Goal: Navigation & Orientation: Find specific page/section

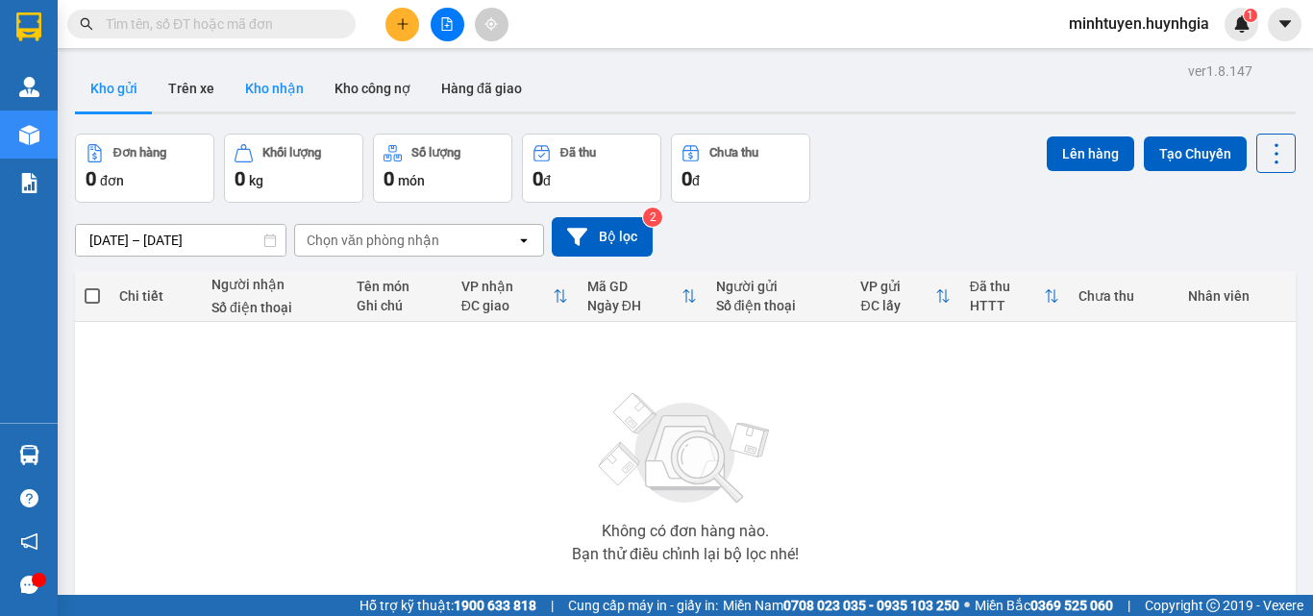
click at [260, 76] on button "Kho nhận" at bounding box center [274, 88] width 89 height 46
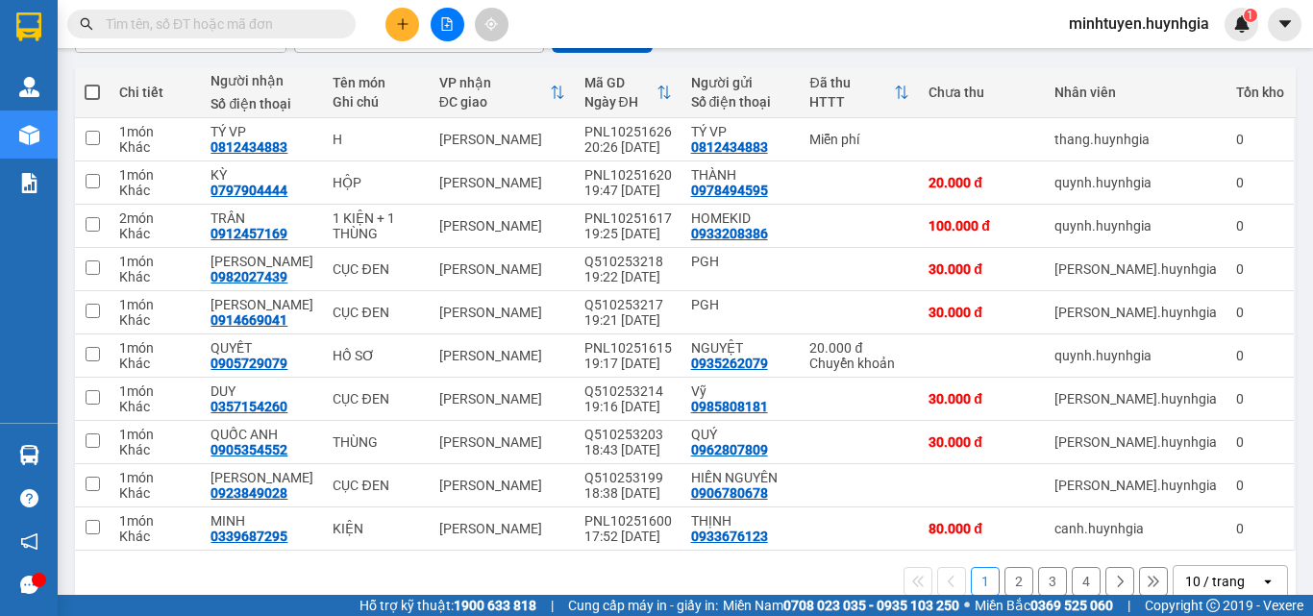
scroll to position [238, 0]
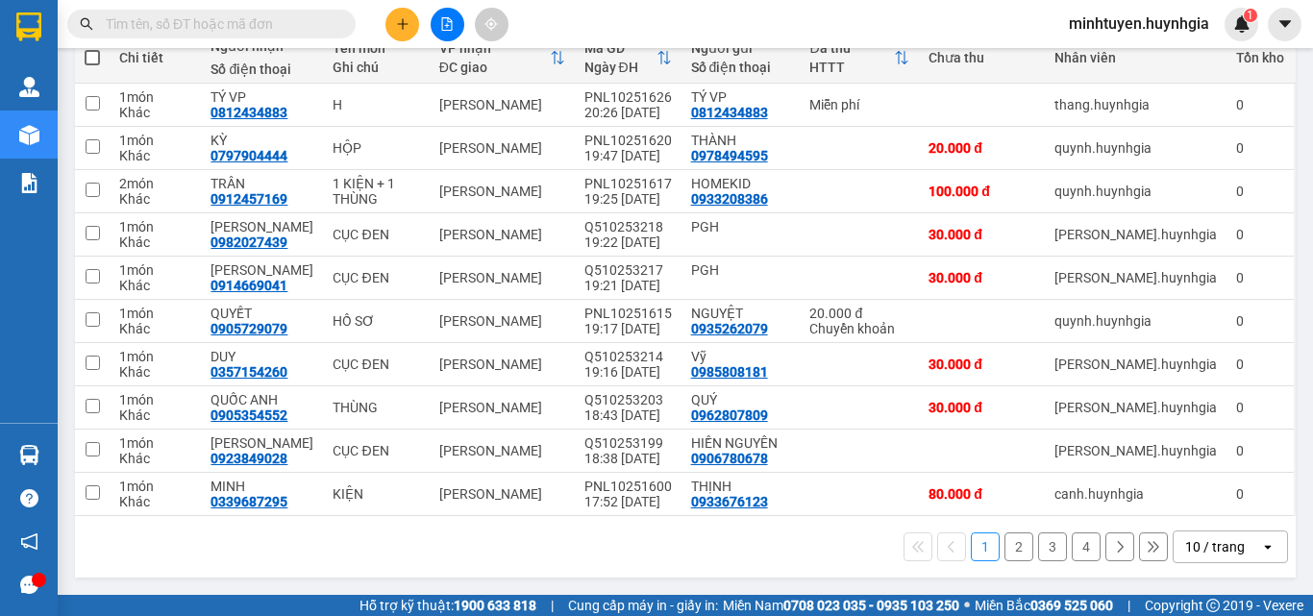
click at [1006, 544] on button "2" at bounding box center [1018, 546] width 29 height 29
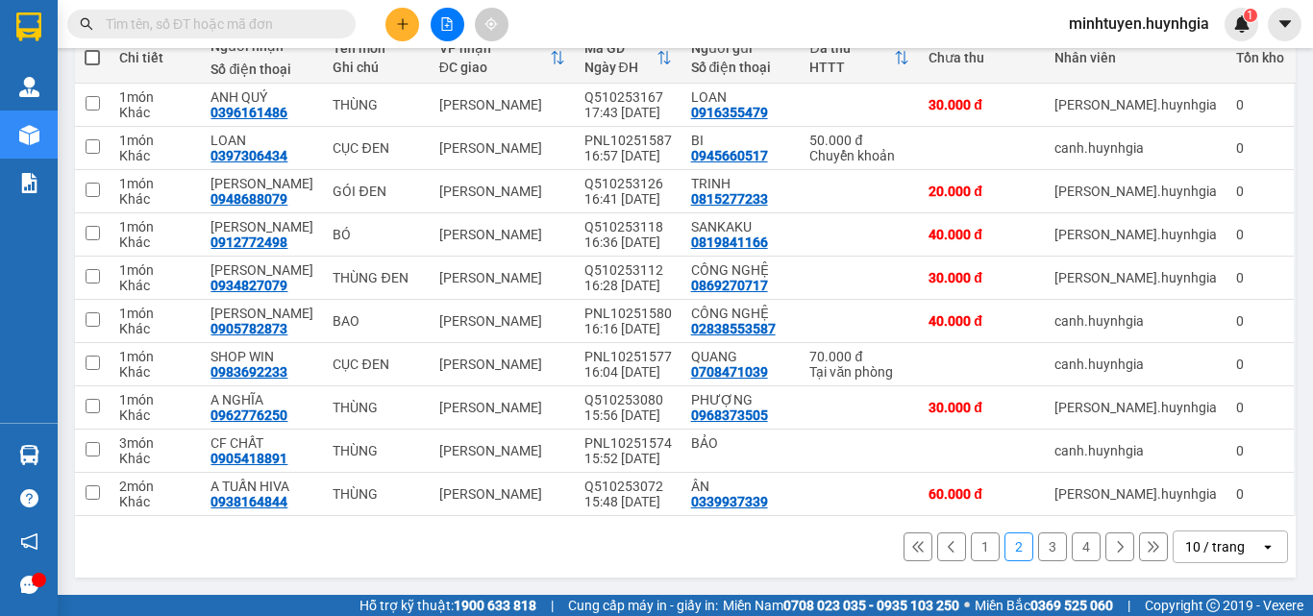
click at [1041, 550] on button "3" at bounding box center [1052, 546] width 29 height 29
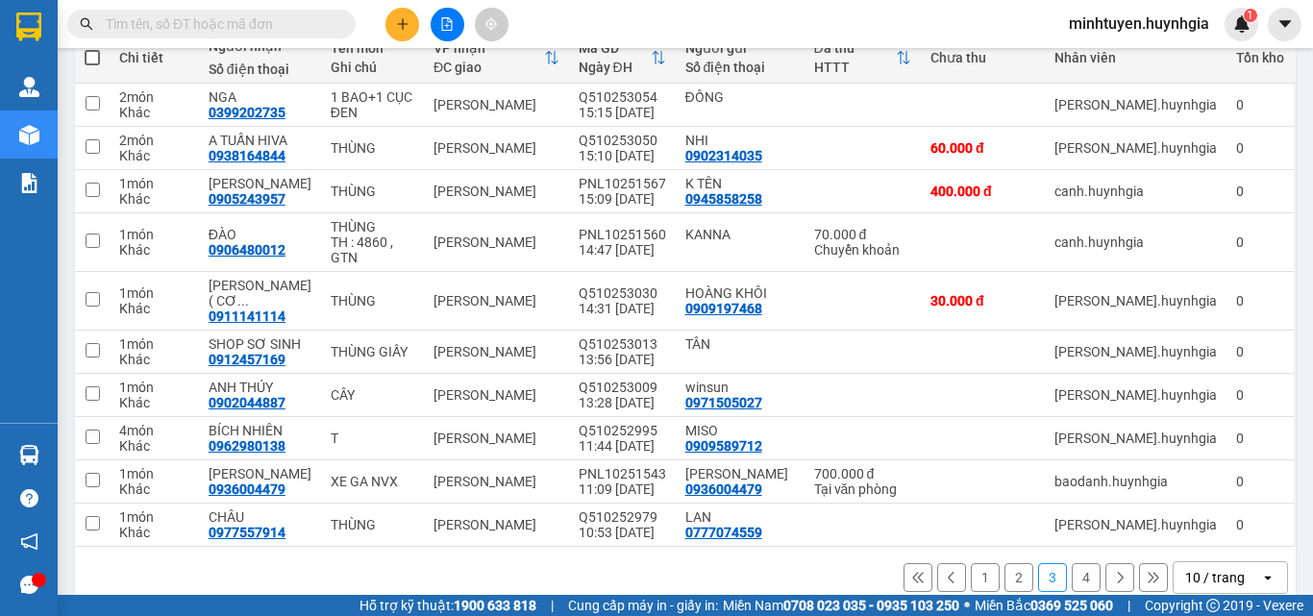
click at [1071, 563] on button "4" at bounding box center [1085, 577] width 29 height 29
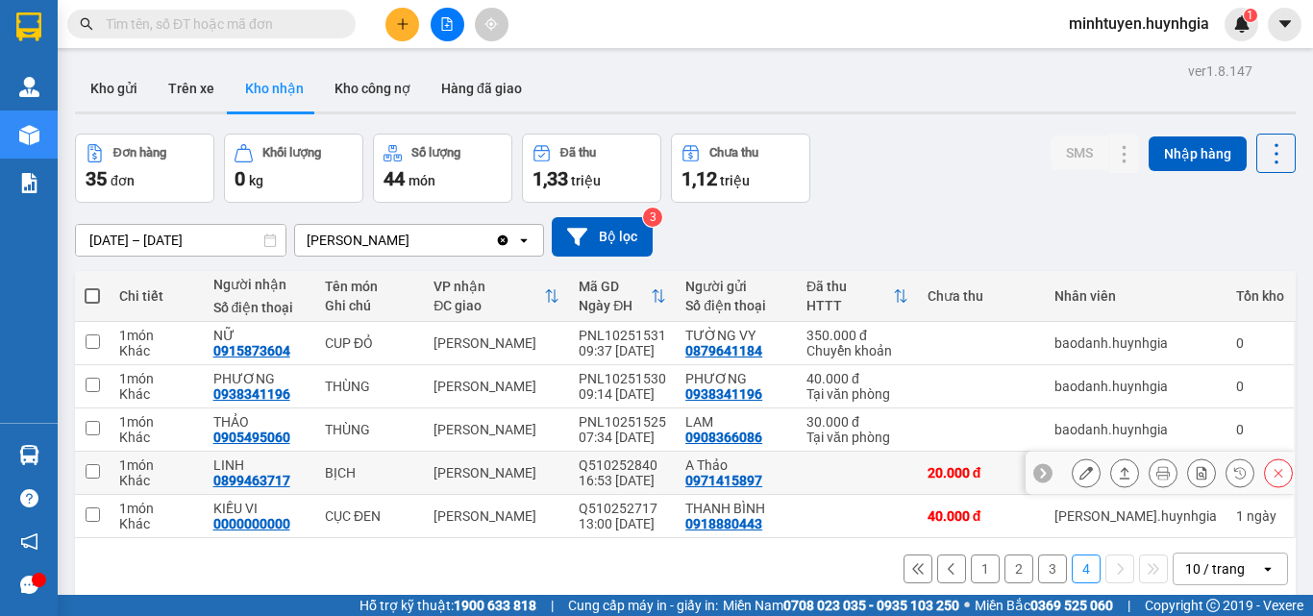
scroll to position [88, 0]
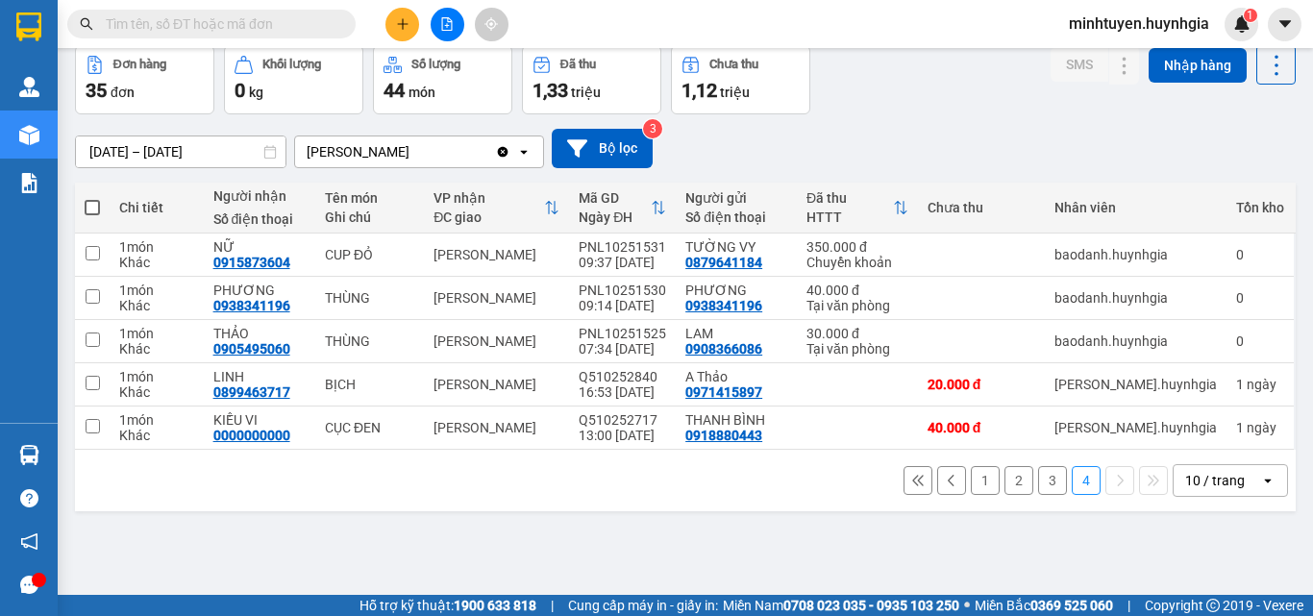
click at [971, 474] on button "1" at bounding box center [985, 480] width 29 height 29
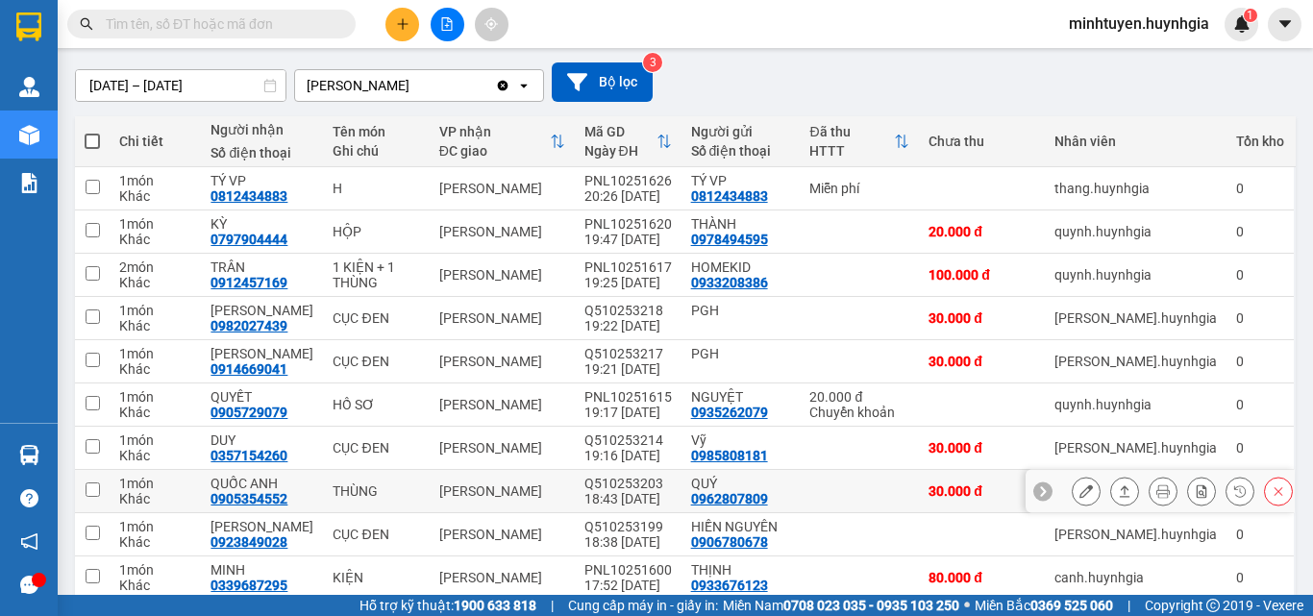
scroll to position [238, 0]
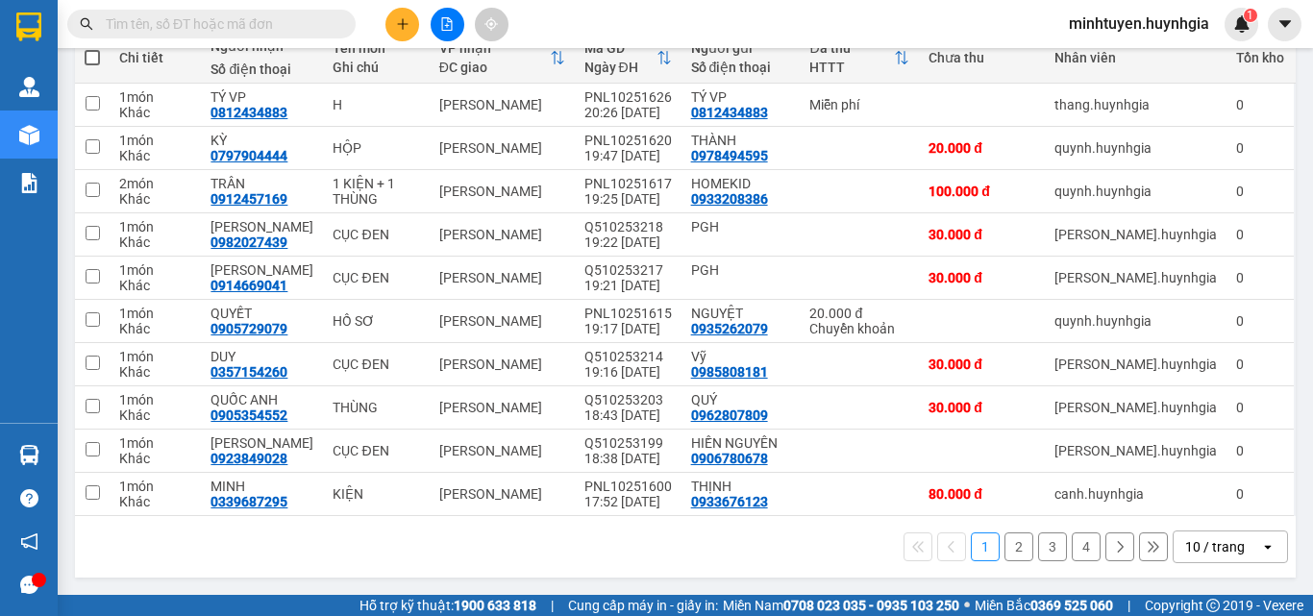
click at [1006, 547] on button "2" at bounding box center [1018, 546] width 29 height 29
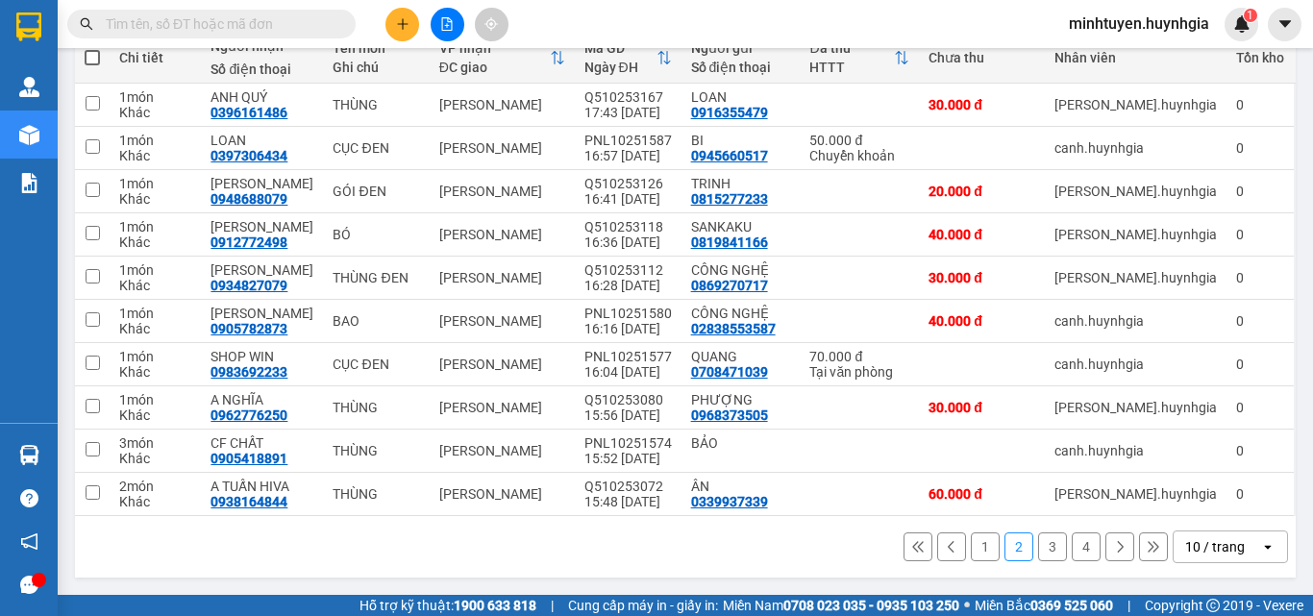
click at [1038, 544] on button "3" at bounding box center [1052, 546] width 29 height 29
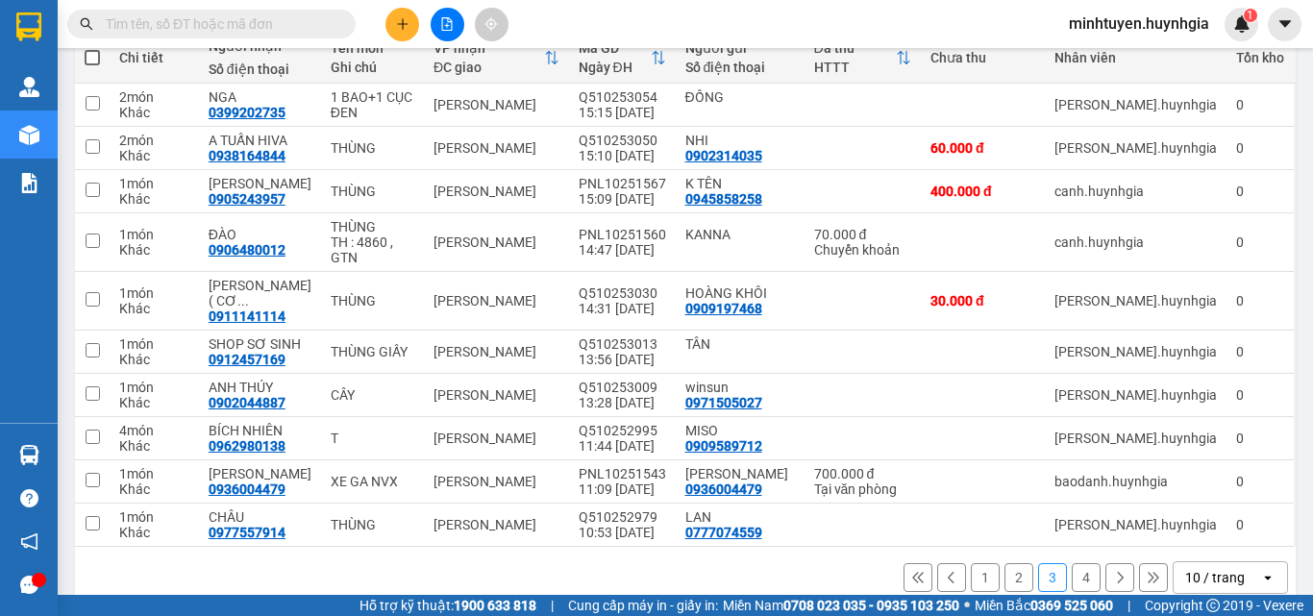
click at [971, 563] on button "1" at bounding box center [985, 577] width 29 height 29
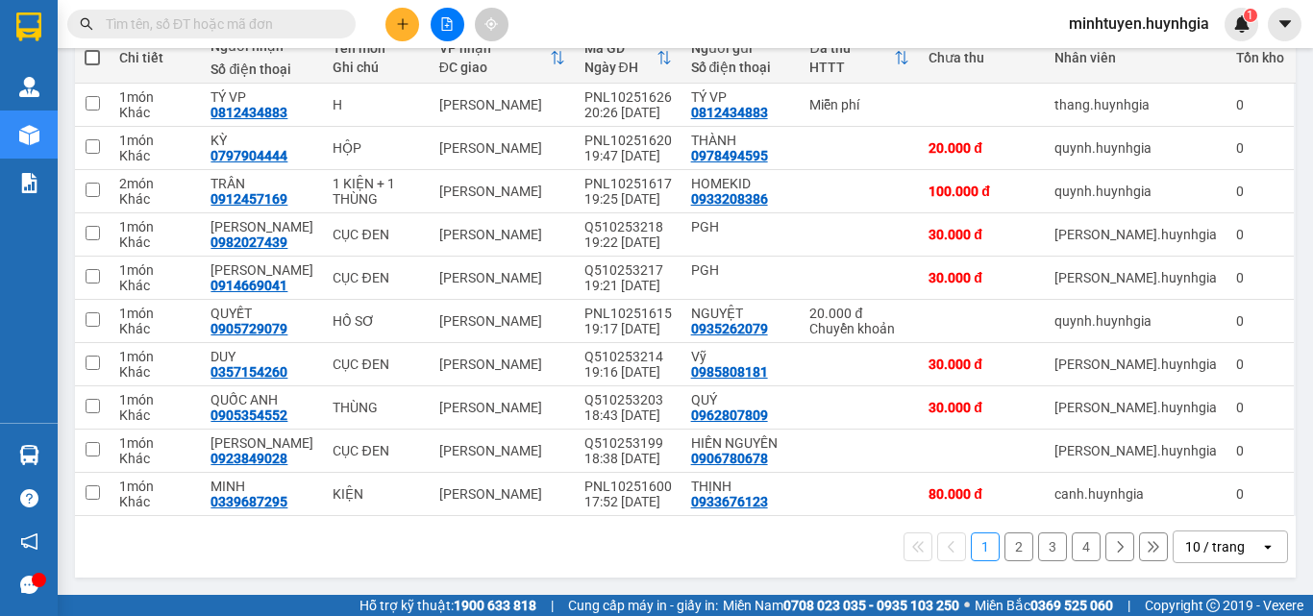
click at [1010, 542] on button "2" at bounding box center [1018, 546] width 29 height 29
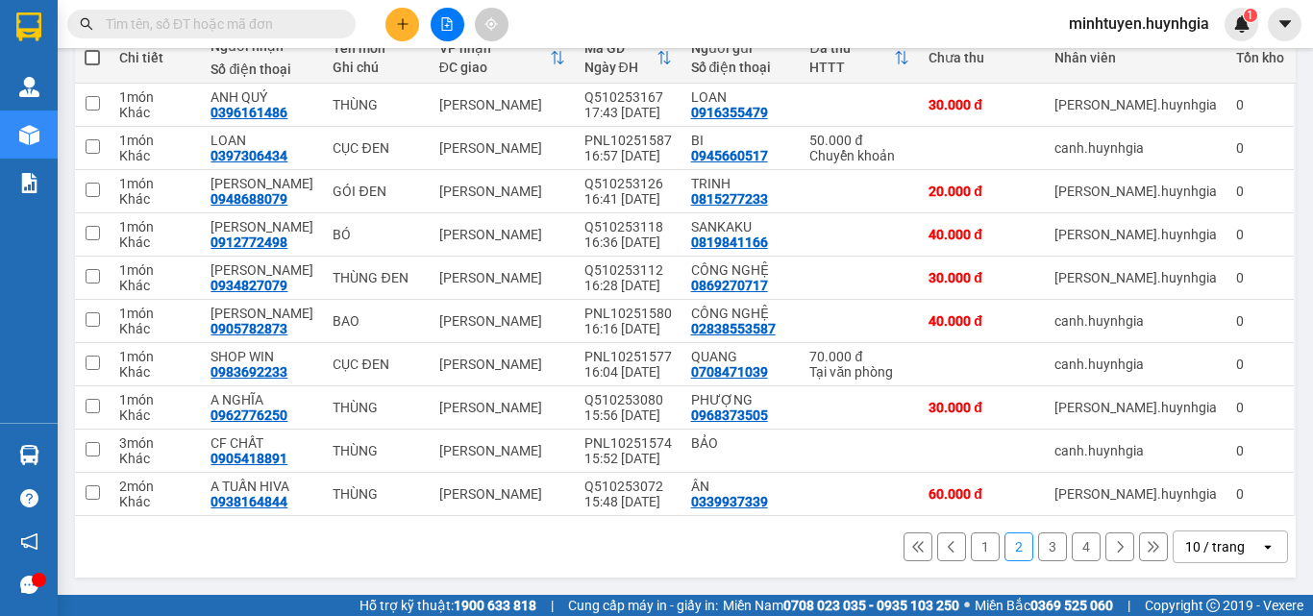
click at [1038, 547] on button "3" at bounding box center [1052, 546] width 29 height 29
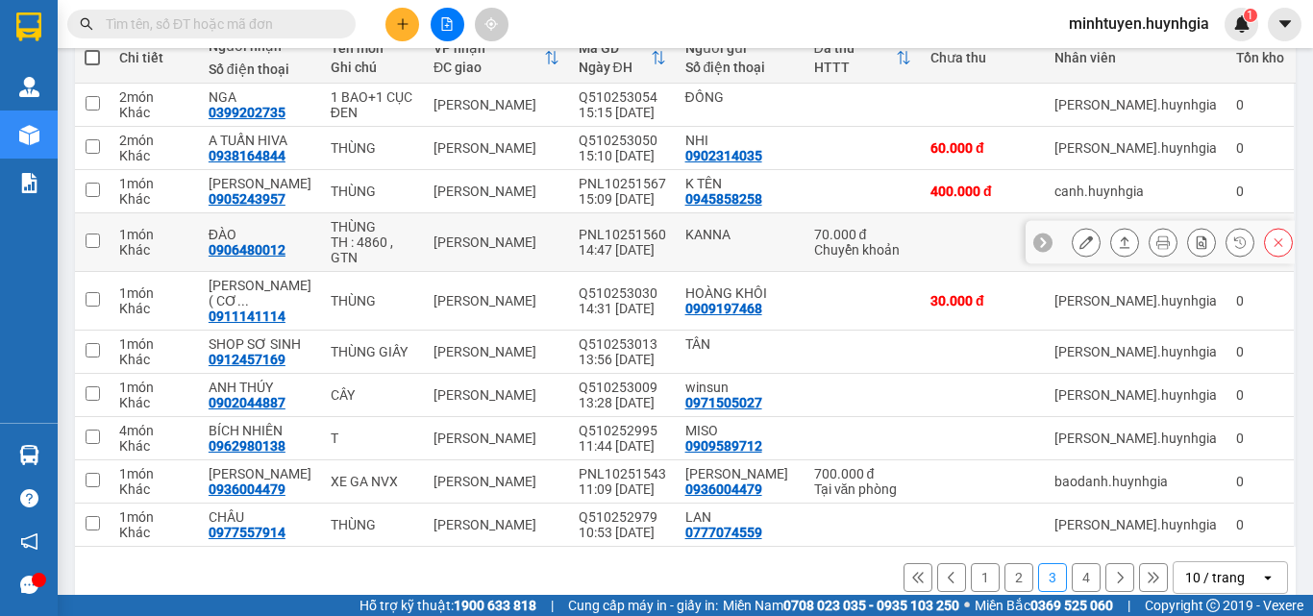
click at [379, 234] on div "TH : 4860 , GTN" at bounding box center [373, 249] width 84 height 31
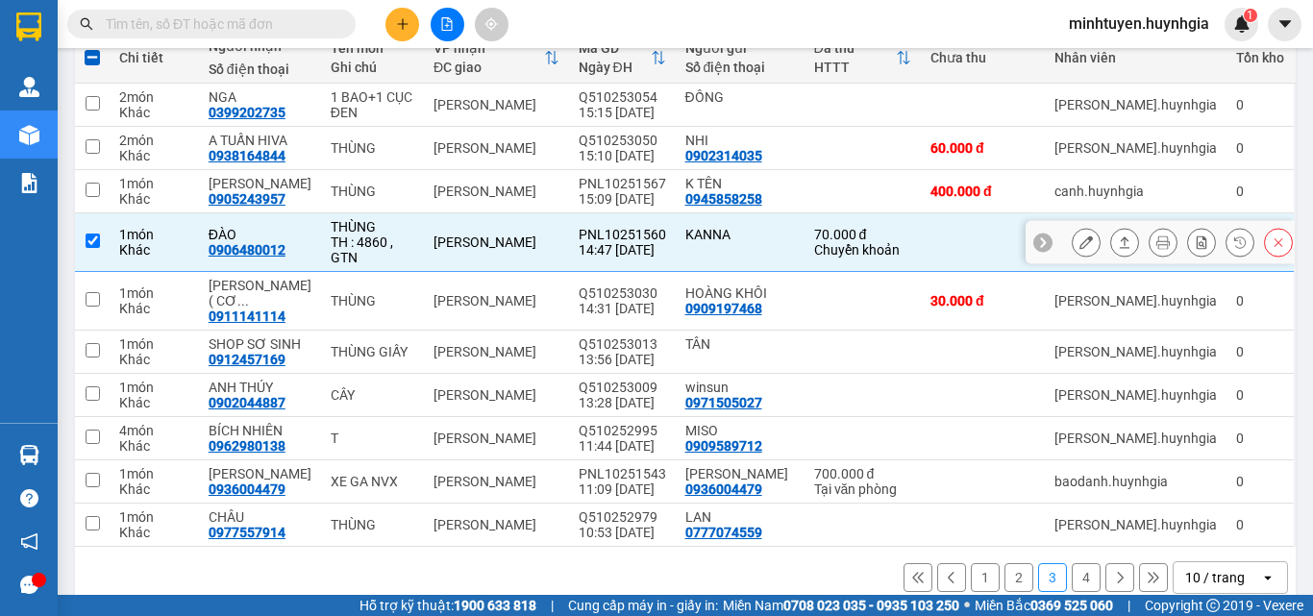
click at [101, 230] on td at bounding box center [92, 242] width 35 height 59
checkbox input "false"
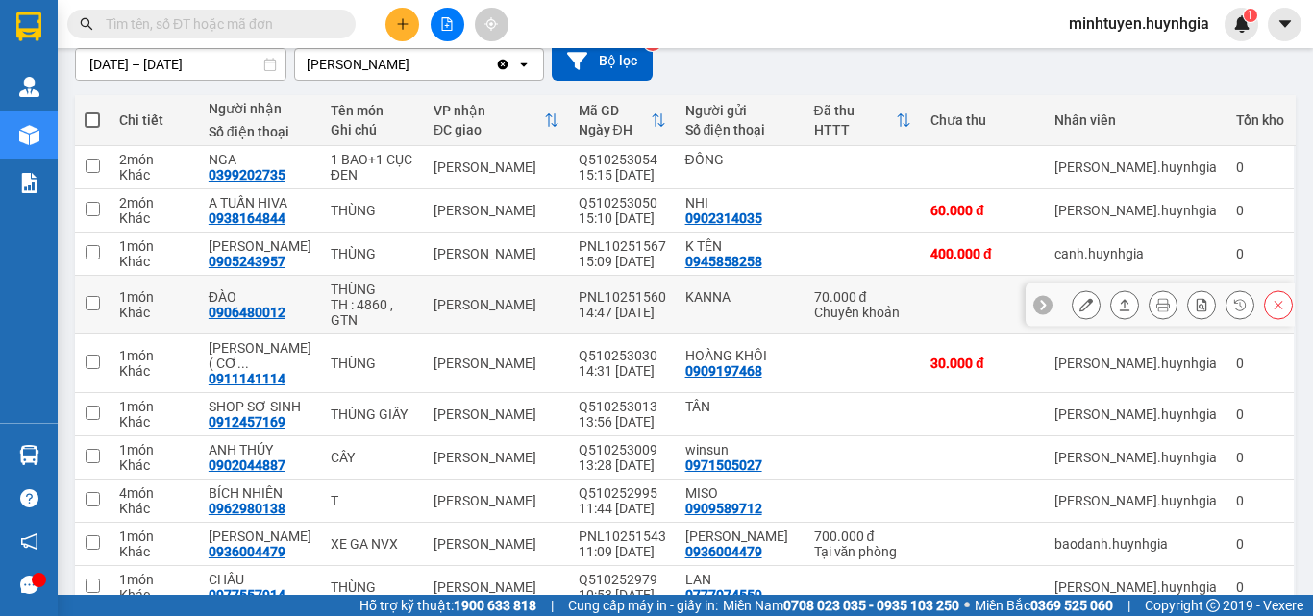
scroll to position [142, 0]
